Goal: Information Seeking & Learning: Learn about a topic

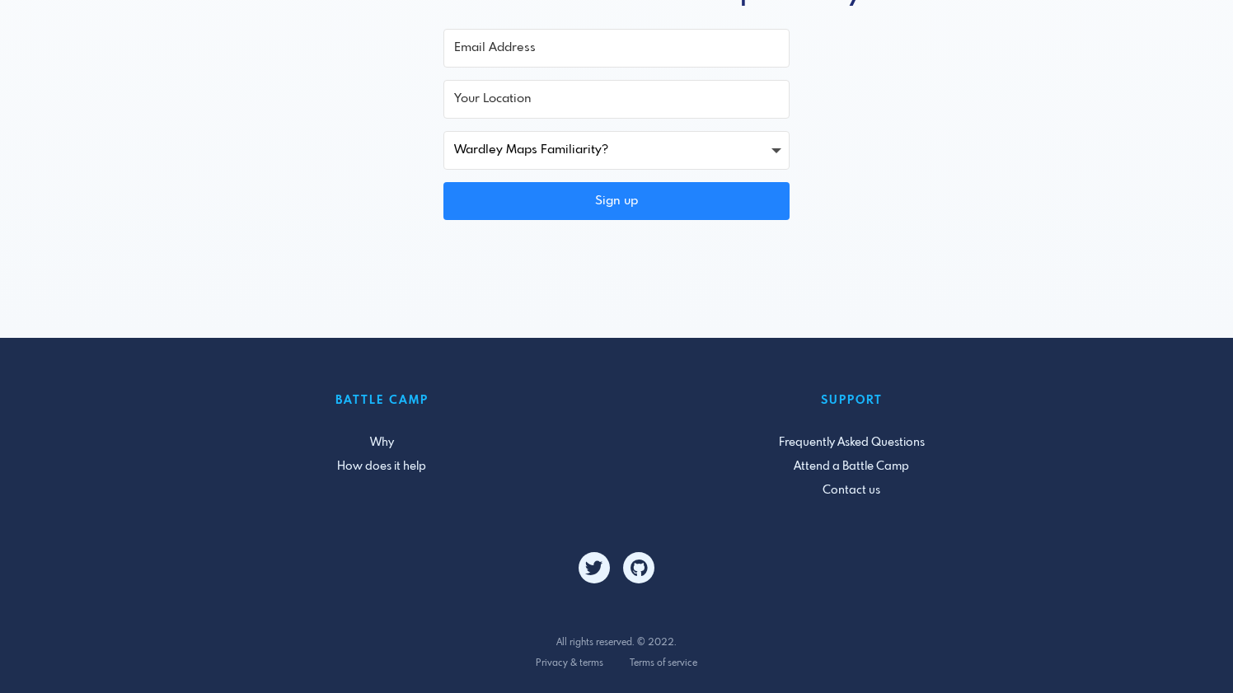
scroll to position [2101, 0]
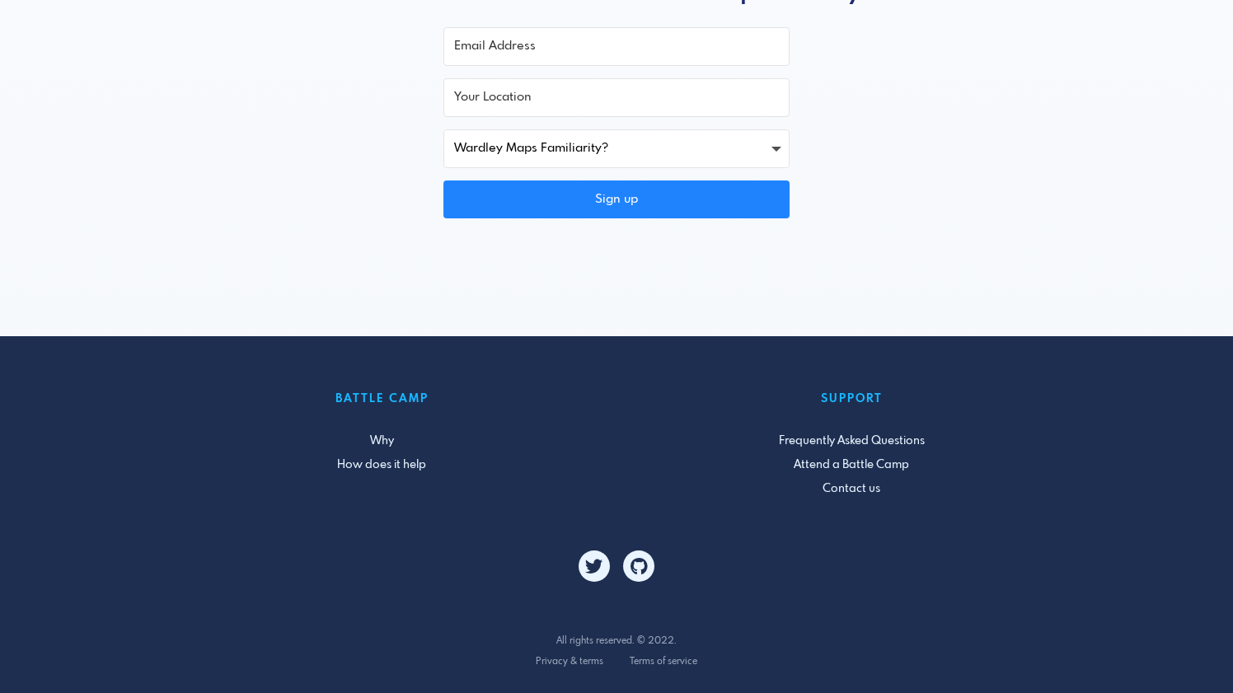
click at [734, 102] on input "Your Location" at bounding box center [617, 97] width 346 height 39
click at [843, 156] on div "Wardley Maps Familiarity? Beginner Created a few maps Use maps daily Sign up" at bounding box center [617, 129] width 920 height 204
click at [778, 146] on select "Wardley Maps Familiarity? Beginner Created a few maps Use maps daily" at bounding box center [617, 148] width 346 height 39
click at [933, 171] on div "Wardley Maps Familiarity? Beginner Created a few maps Use maps daily Sign up" at bounding box center [617, 129] width 920 height 204
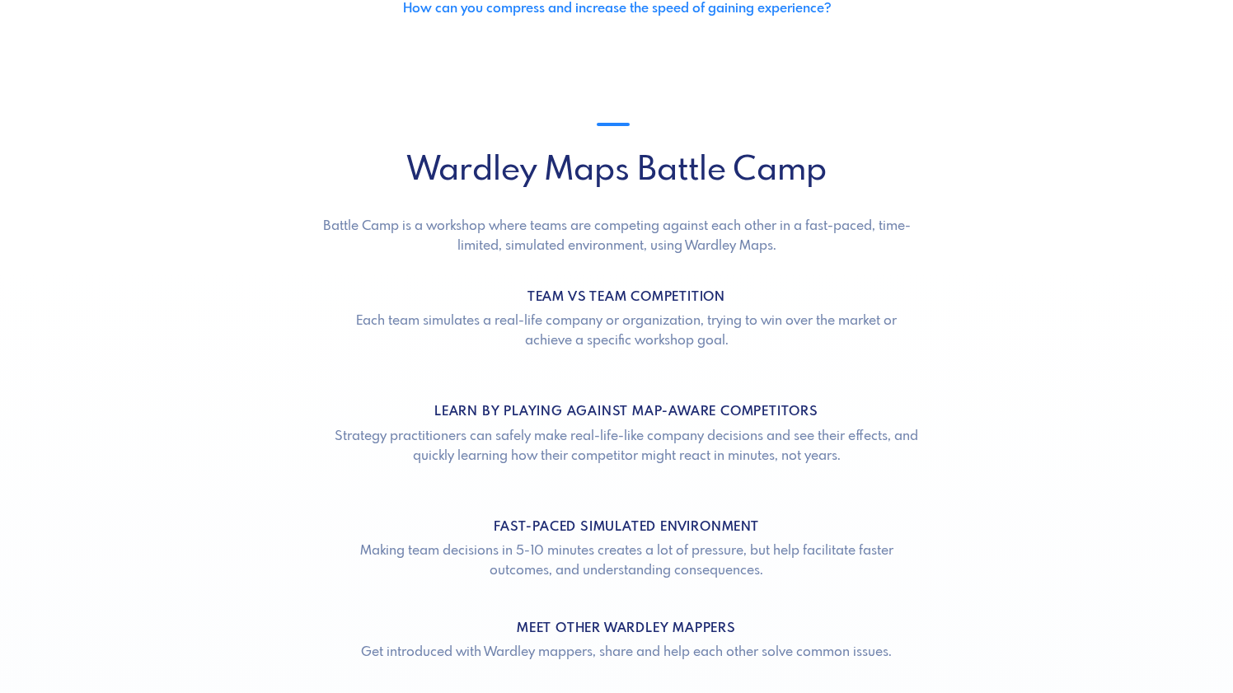
scroll to position [0, 0]
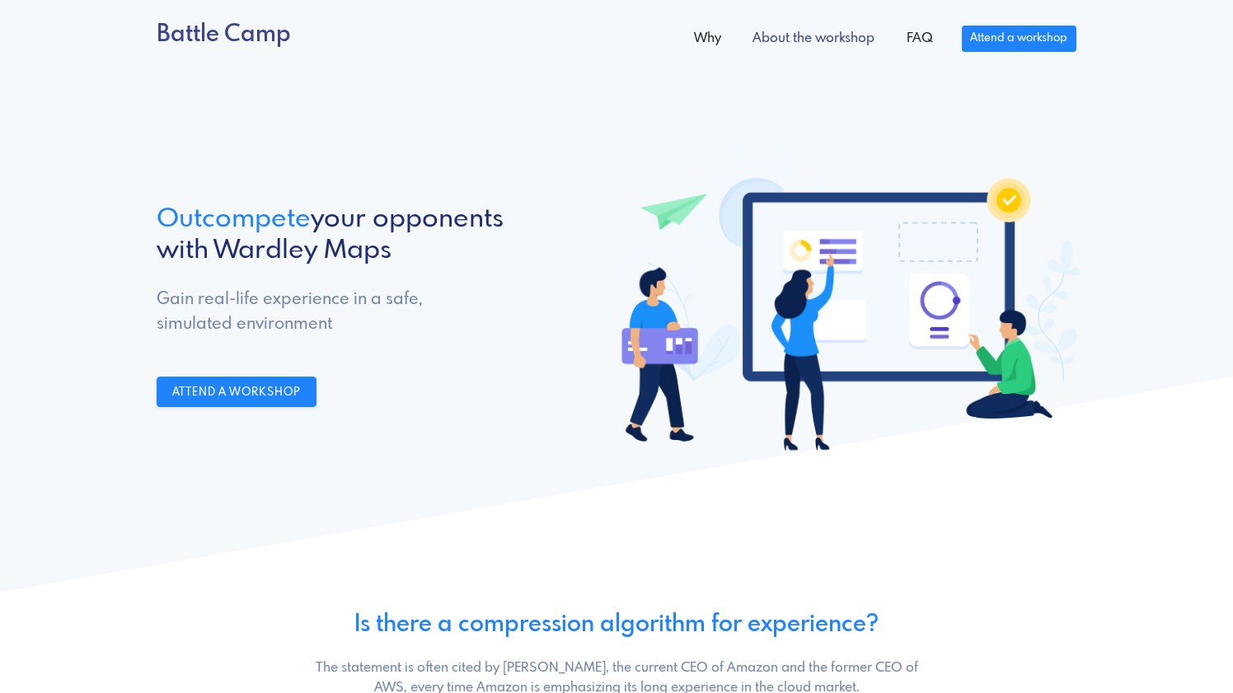
click at [838, 39] on link "About the workshop" at bounding box center [813, 38] width 153 height 33
click at [932, 45] on link "FAQ" at bounding box center [919, 38] width 58 height 33
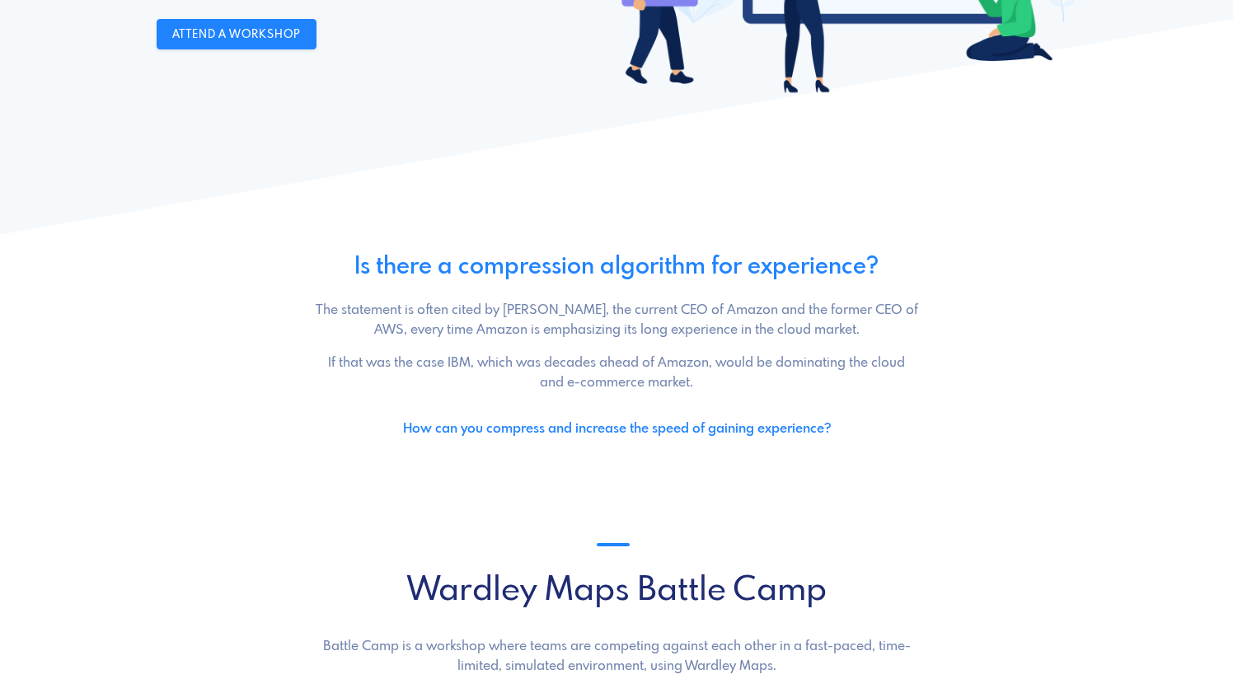
scroll to position [359, 0]
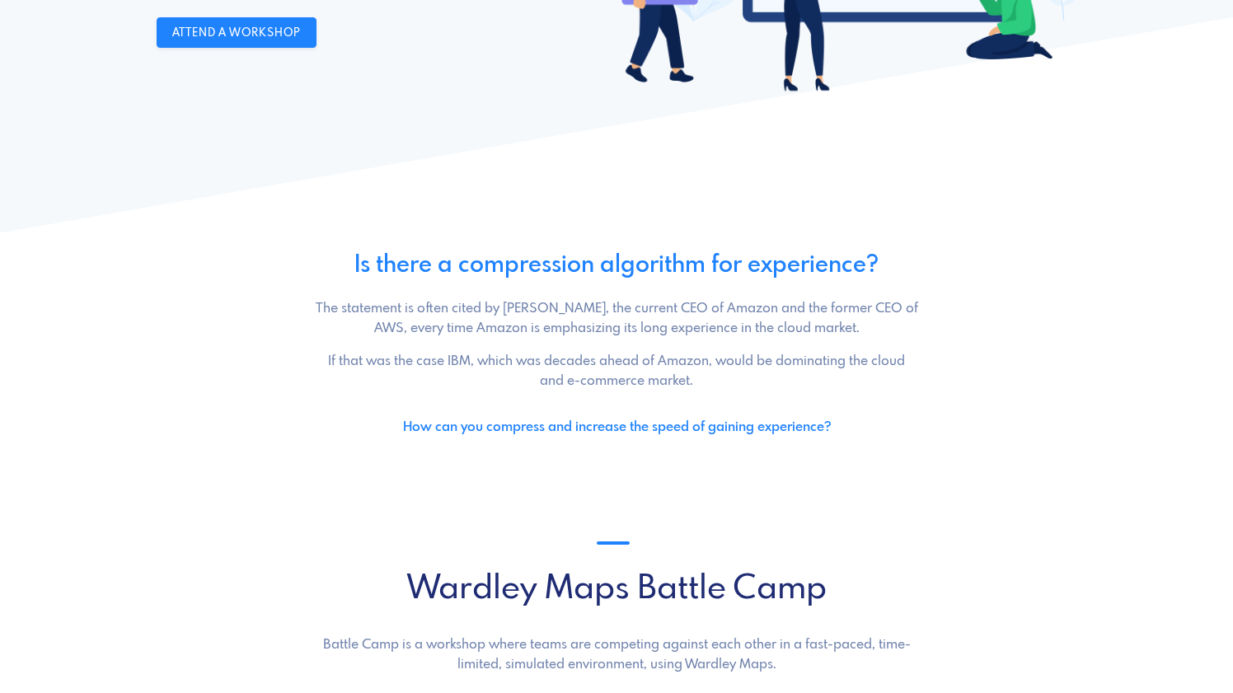
click at [519, 268] on h3 "Is there a compression algorithm for experience?" at bounding box center [617, 266] width 920 height 28
drag, startPoint x: 519, startPoint y: 268, endPoint x: 784, endPoint y: 265, distance: 264.7
click at [784, 265] on h3 "Is there a compression algorithm for experience?" at bounding box center [617, 266] width 920 height 28
copy h3 "compression algorithm for experience"
click at [578, 202] on polygon at bounding box center [616, 125] width 1233 height 216
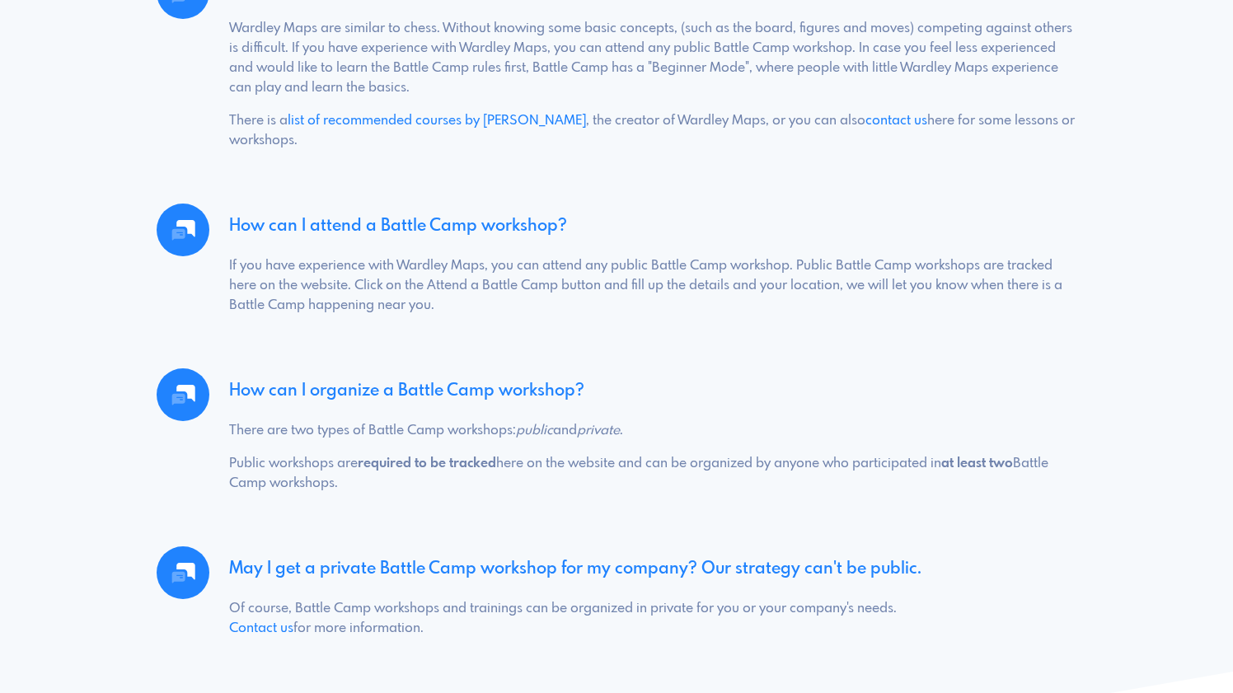
scroll to position [985, 0]
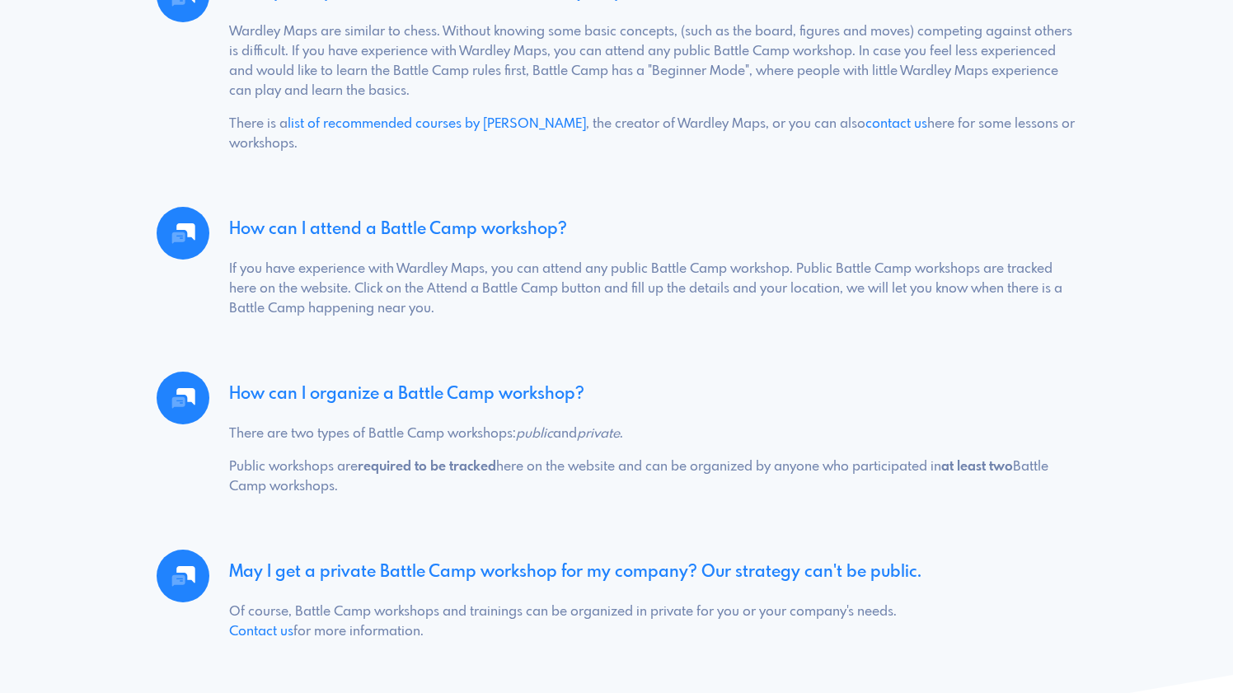
click at [156, 162] on div "Can I participate, even if I don't know Wardley Maps? Wardley Maps are similar …" at bounding box center [617, 68] width 940 height 198
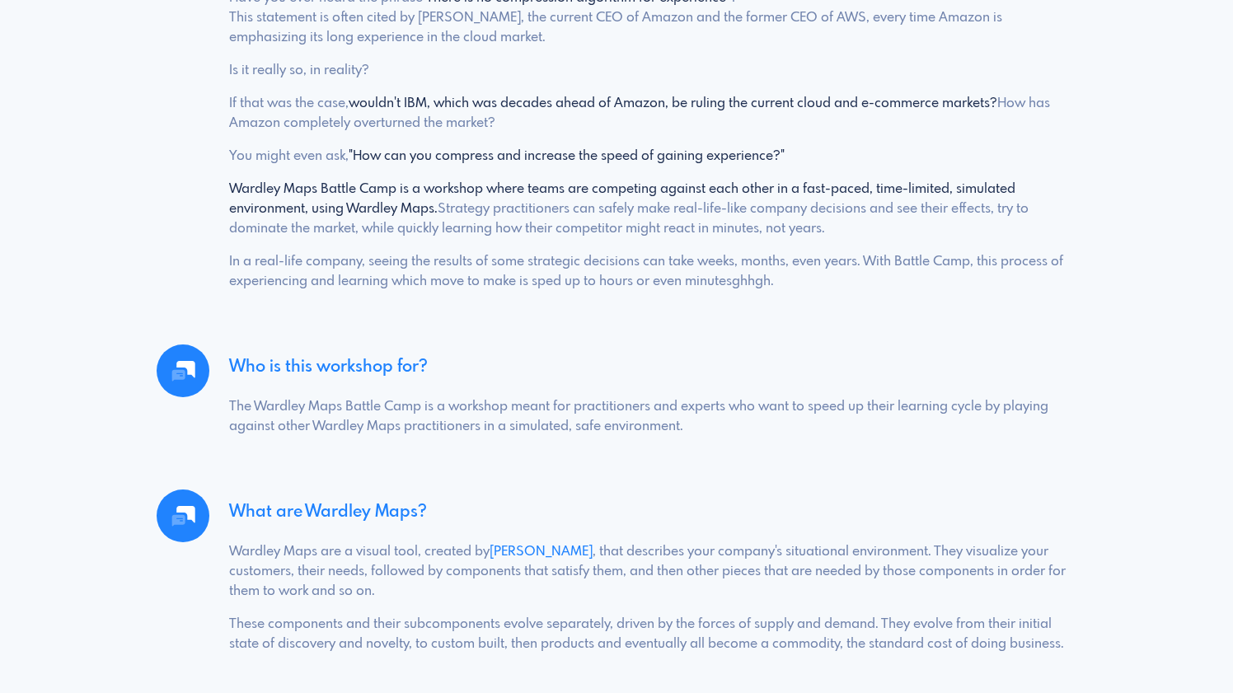
scroll to position [0, 0]
